Goal: Use online tool/utility

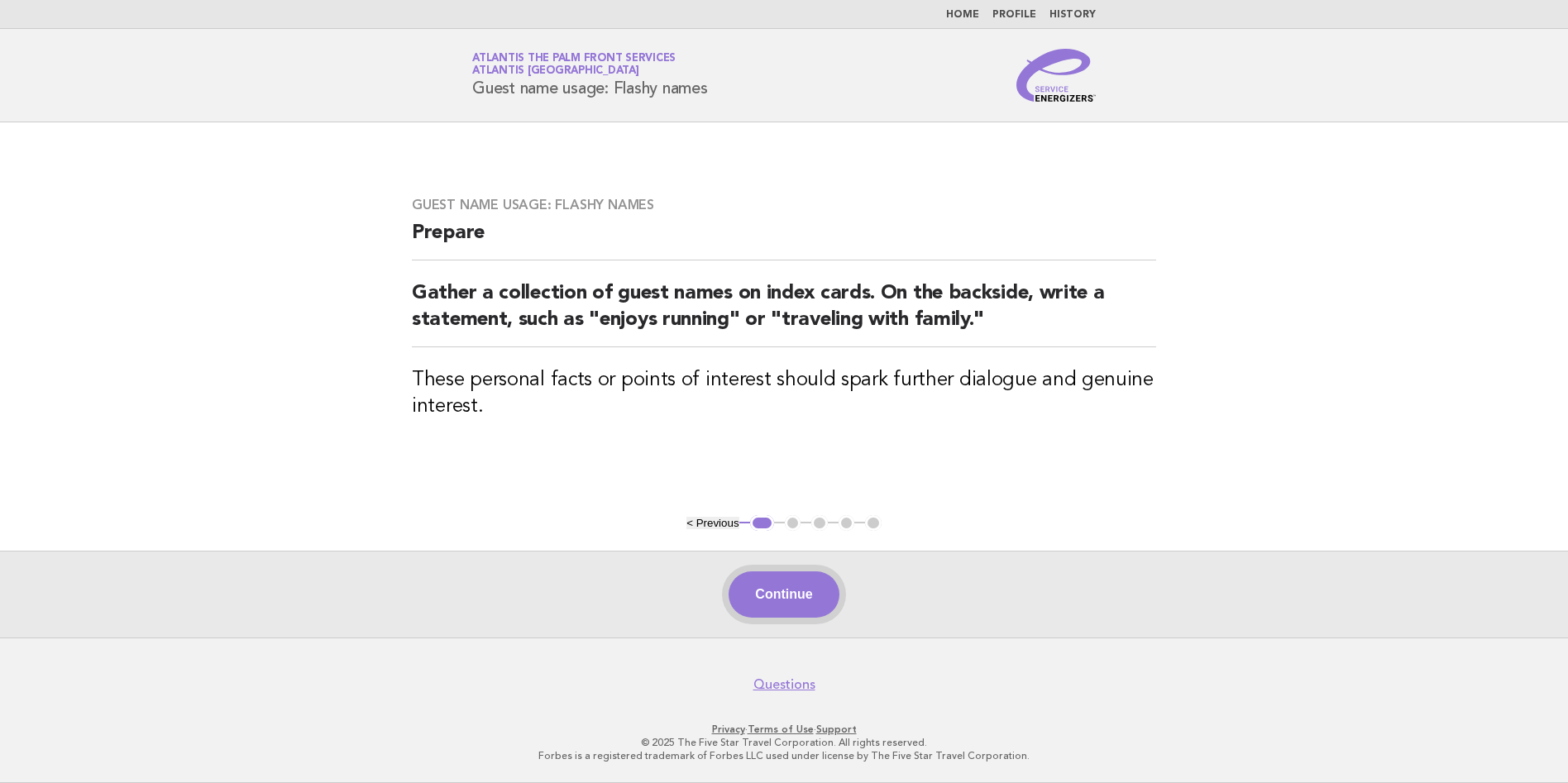
click at [773, 588] on button "Continue" at bounding box center [783, 594] width 110 height 46
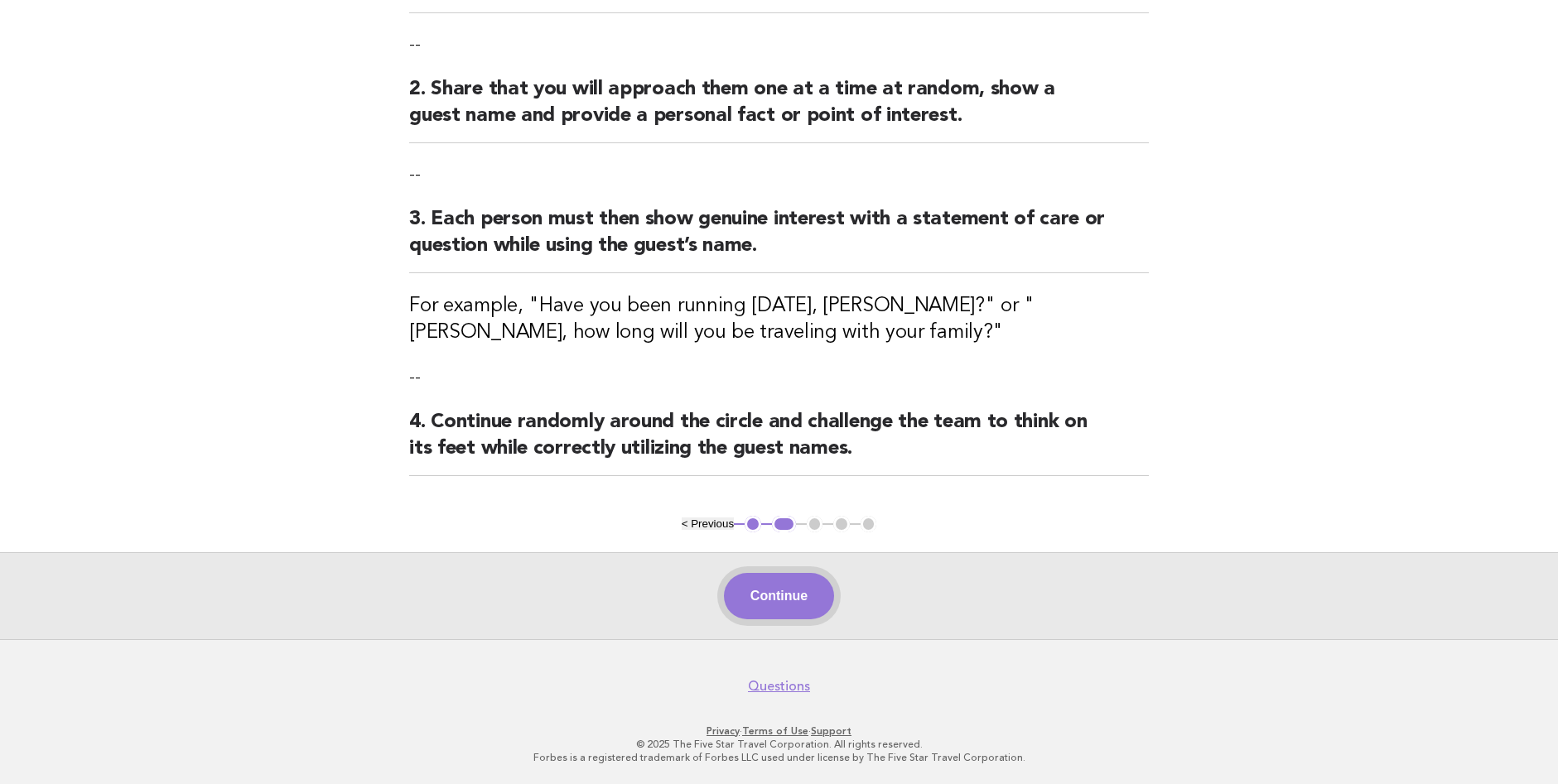
click at [793, 585] on button "Continue" at bounding box center [779, 596] width 110 height 46
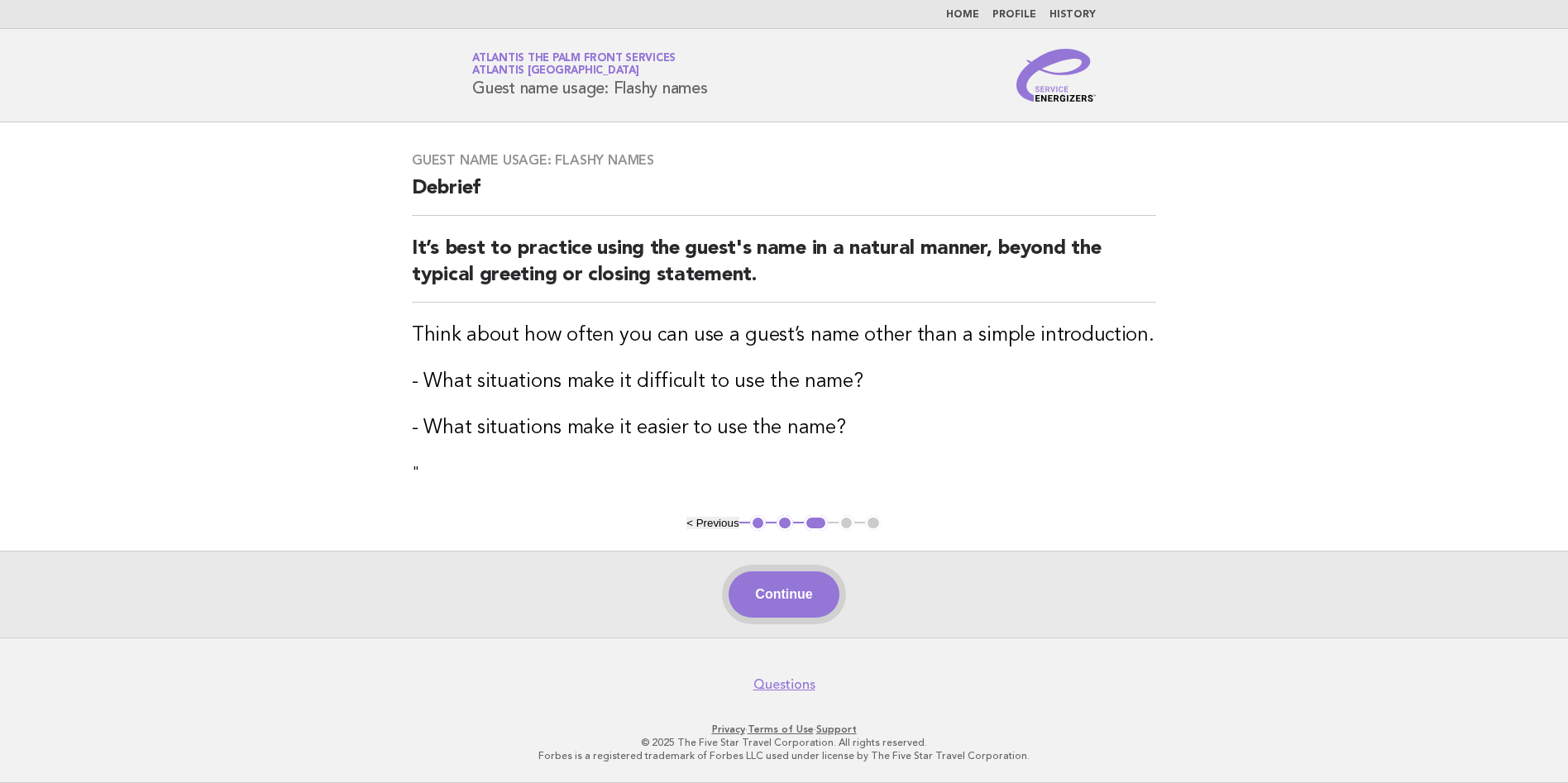
click at [797, 579] on button "Continue" at bounding box center [783, 594] width 110 height 46
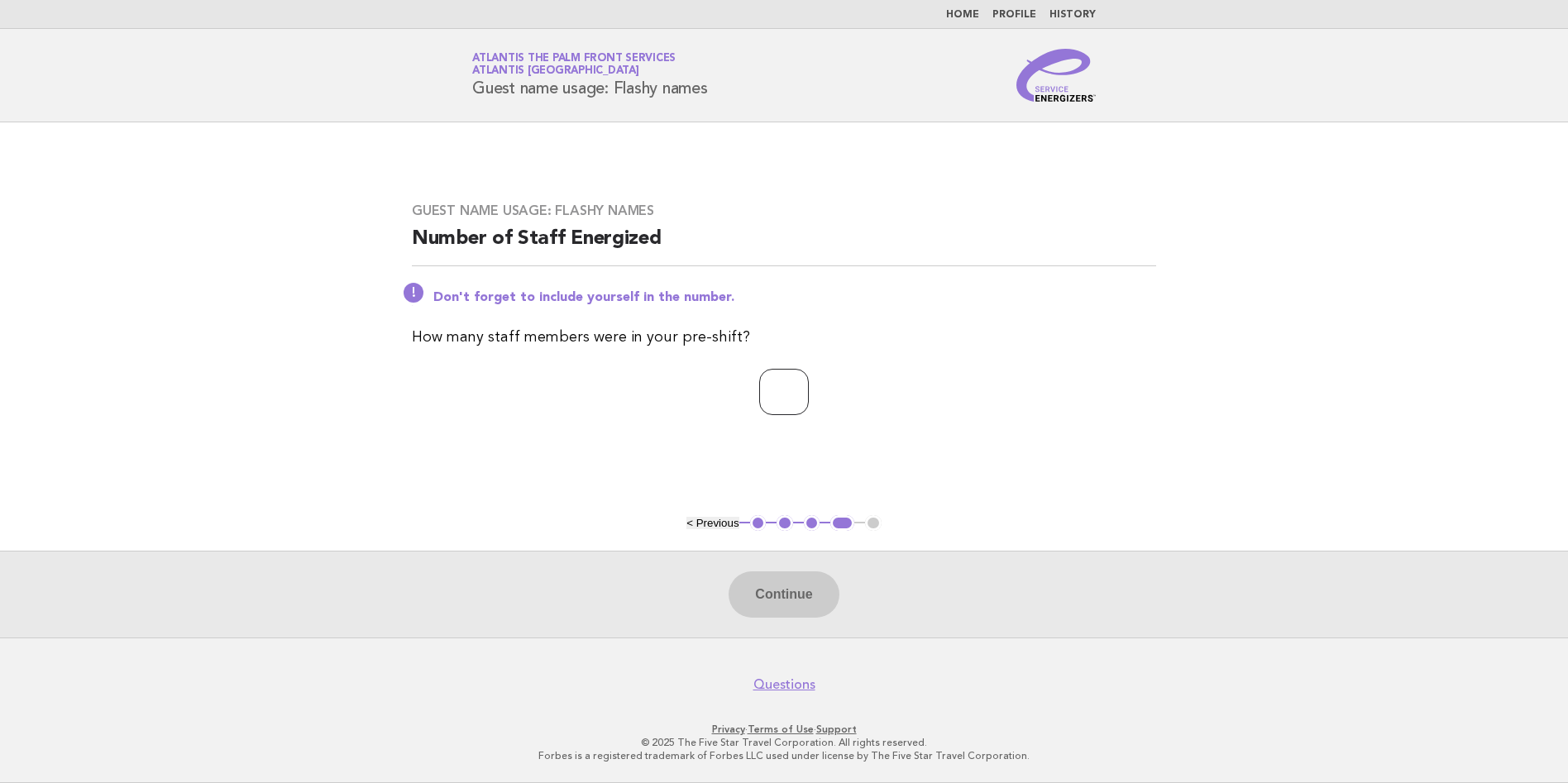
click at [789, 370] on input "number" at bounding box center [784, 392] width 50 height 46
type input "*"
click at [791, 578] on button "Continue" at bounding box center [783, 594] width 110 height 46
